Goal: Information Seeking & Learning: Stay updated

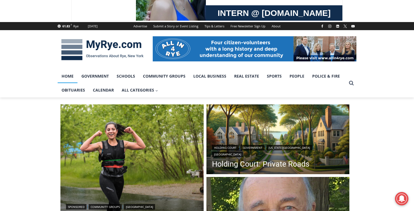
scroll to position [53, 0]
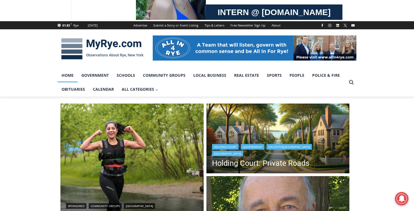
click at [243, 154] on link "[GEOGRAPHIC_DATA]" at bounding box center [227, 154] width 31 height 6
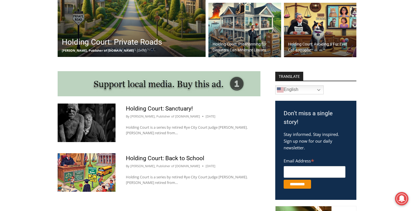
scroll to position [240, 0]
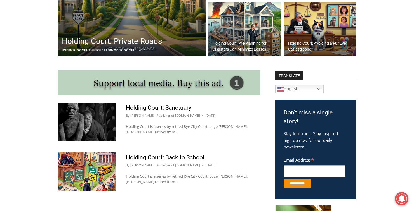
click at [151, 36] on h2 "Holding Court: Private Roads" at bounding box center [112, 42] width 100 height 12
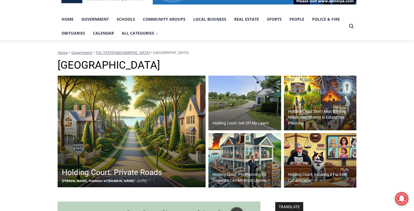
scroll to position [109, 0]
click at [67, 20] on link "Home" at bounding box center [68, 19] width 20 height 14
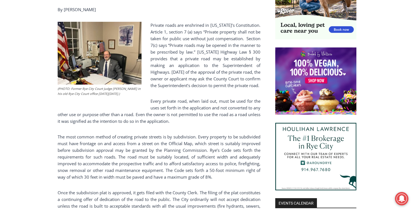
scroll to position [399, 0]
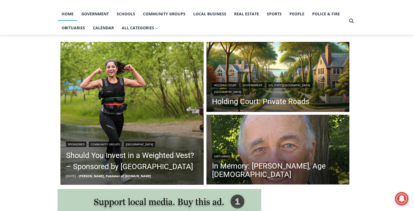
scroll to position [114, 0]
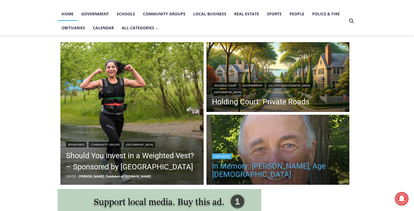
click at [321, 166] on link "In Memory: Richard Allen Hynson, Age 93" at bounding box center [278, 170] width 132 height 17
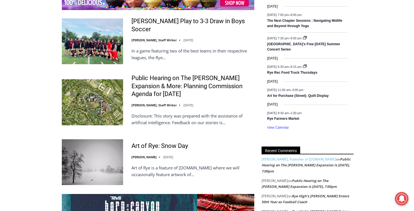
scroll to position [910, 0]
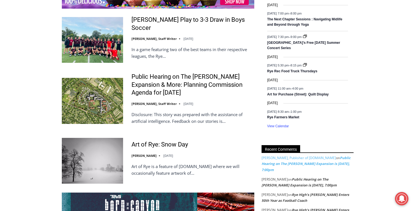
click at [330, 161] on link "Public Hearing on The [PERSON_NAME] Expansion is [DATE], 7:00pm" at bounding box center [306, 164] width 89 height 17
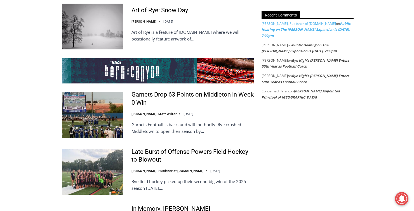
scroll to position [1045, 0]
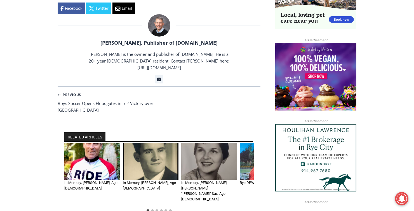
scroll to position [509, 0]
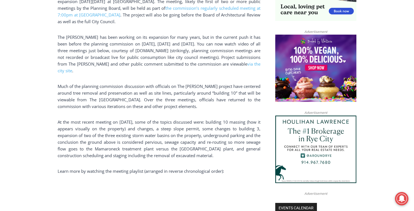
scroll to position [429, 0]
